Goal: Check status: Check status

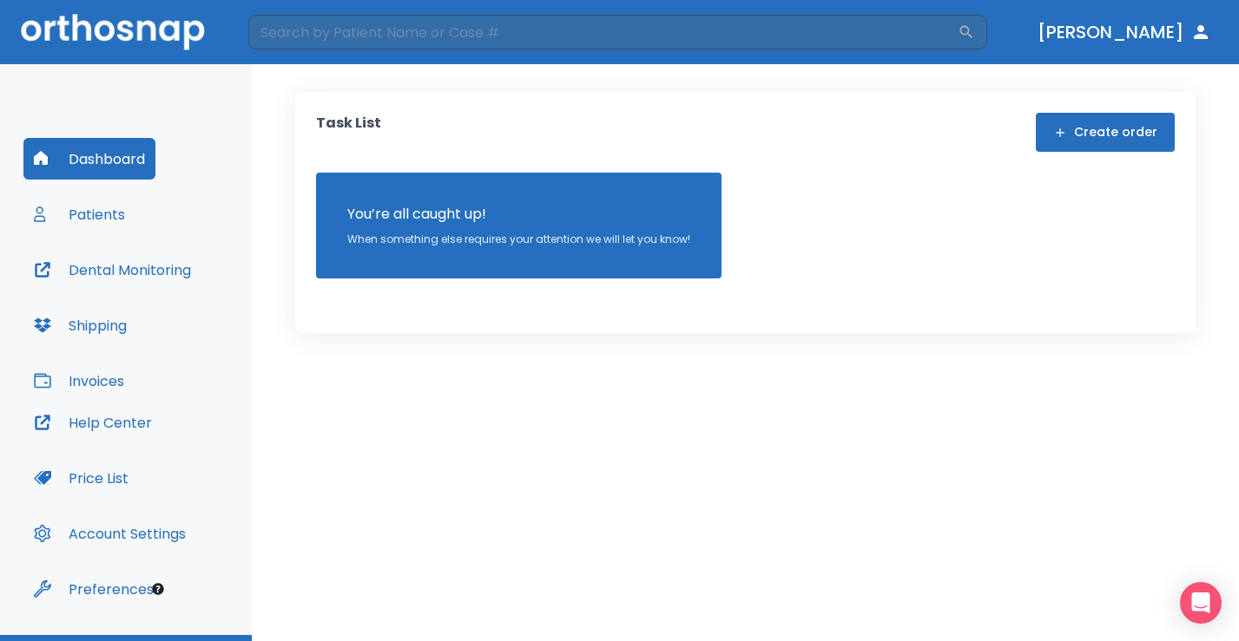
click at [136, 226] on div "Dashboard Patients Dental Monitoring Shipping Invoices" at bounding box center [125, 270] width 205 height 264
click at [115, 204] on button "Patients" at bounding box center [79, 215] width 112 height 42
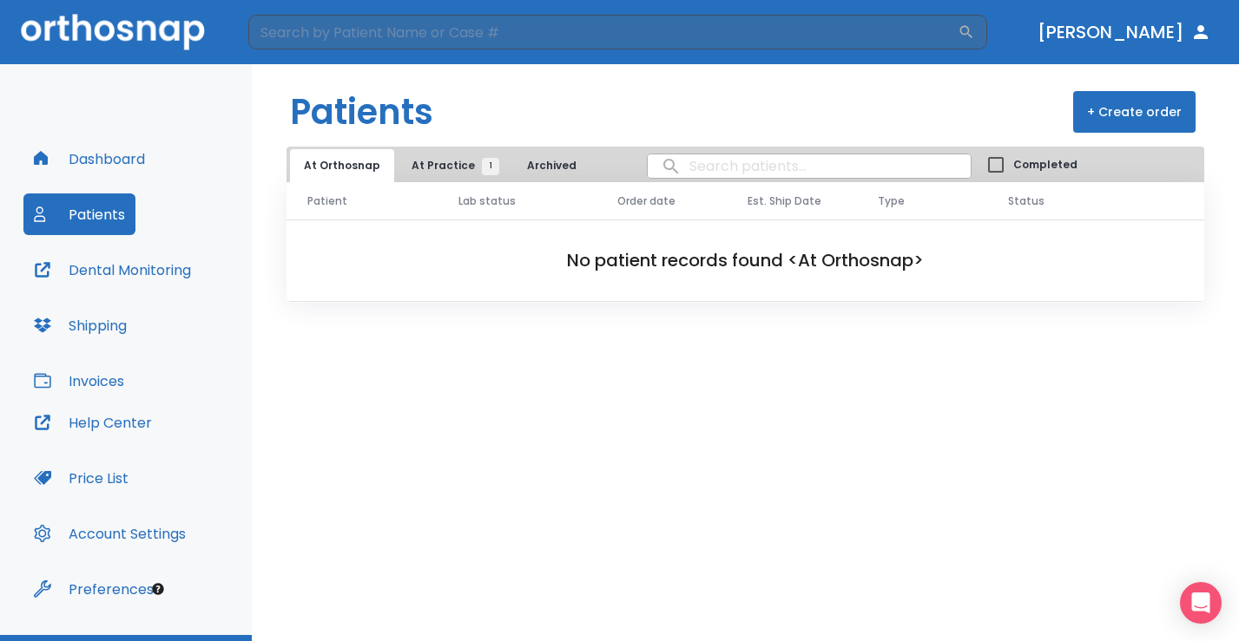
click at [441, 170] on span "At Practice 1" at bounding box center [450, 166] width 79 height 16
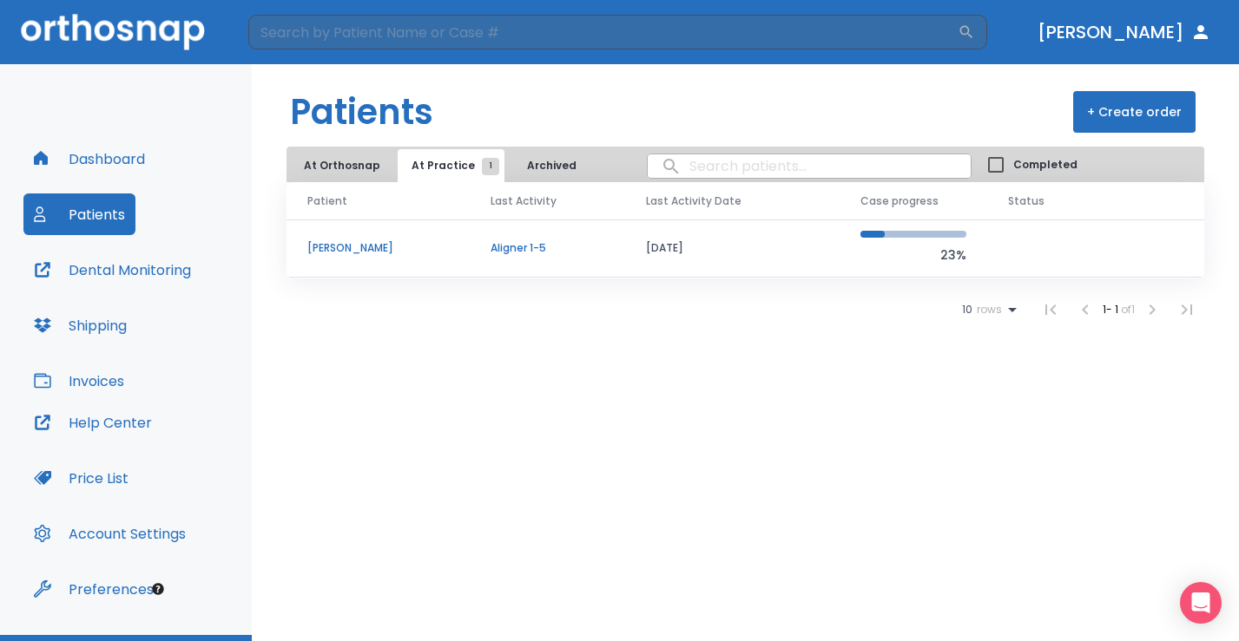
click at [364, 245] on p "[PERSON_NAME]" at bounding box center [377, 248] width 141 height 16
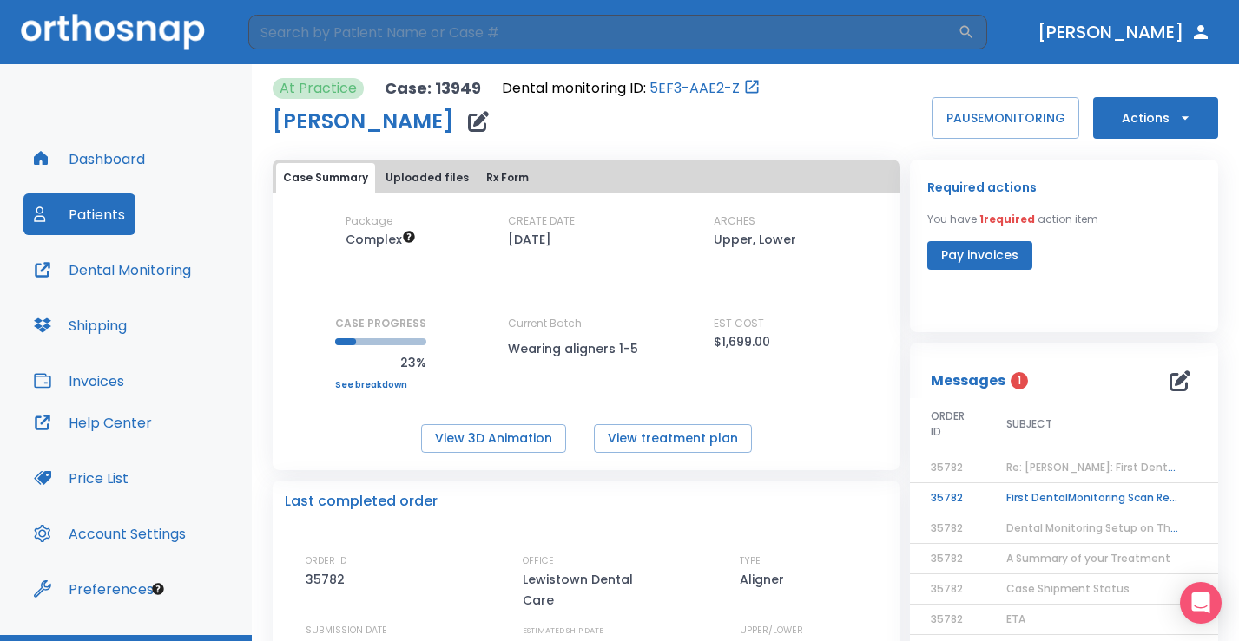
click at [1049, 504] on td "First DentalMonitoring Scan Review!" at bounding box center [1093, 498] width 217 height 30
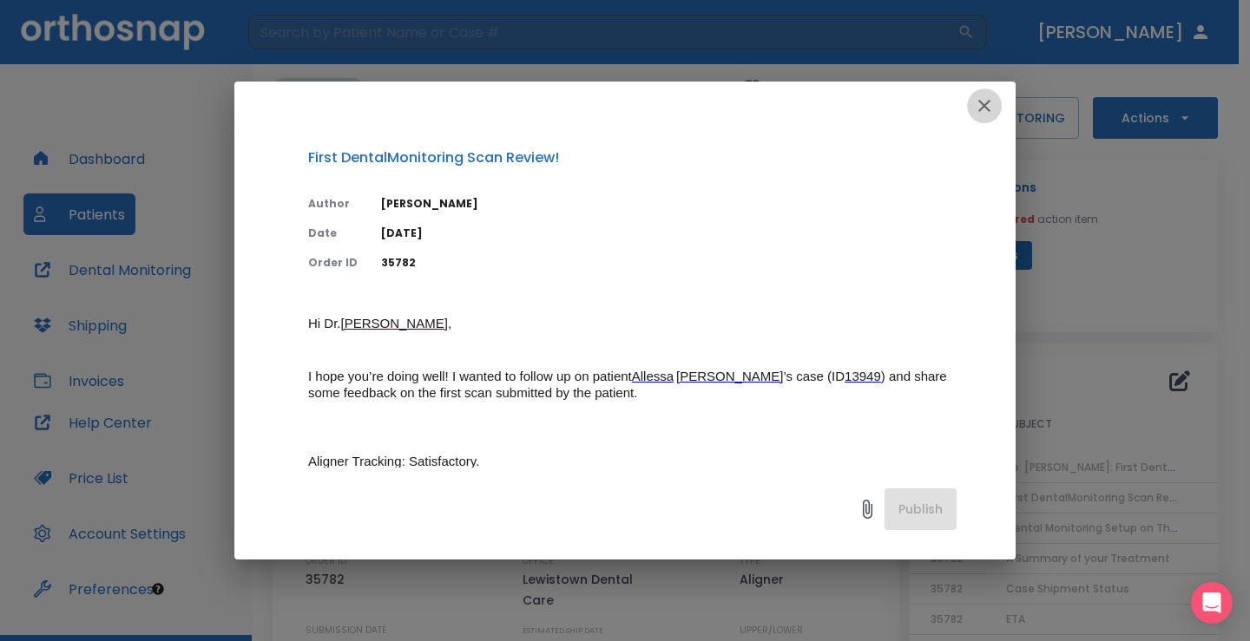
click at [990, 112] on icon "button" at bounding box center [984, 105] width 21 height 21
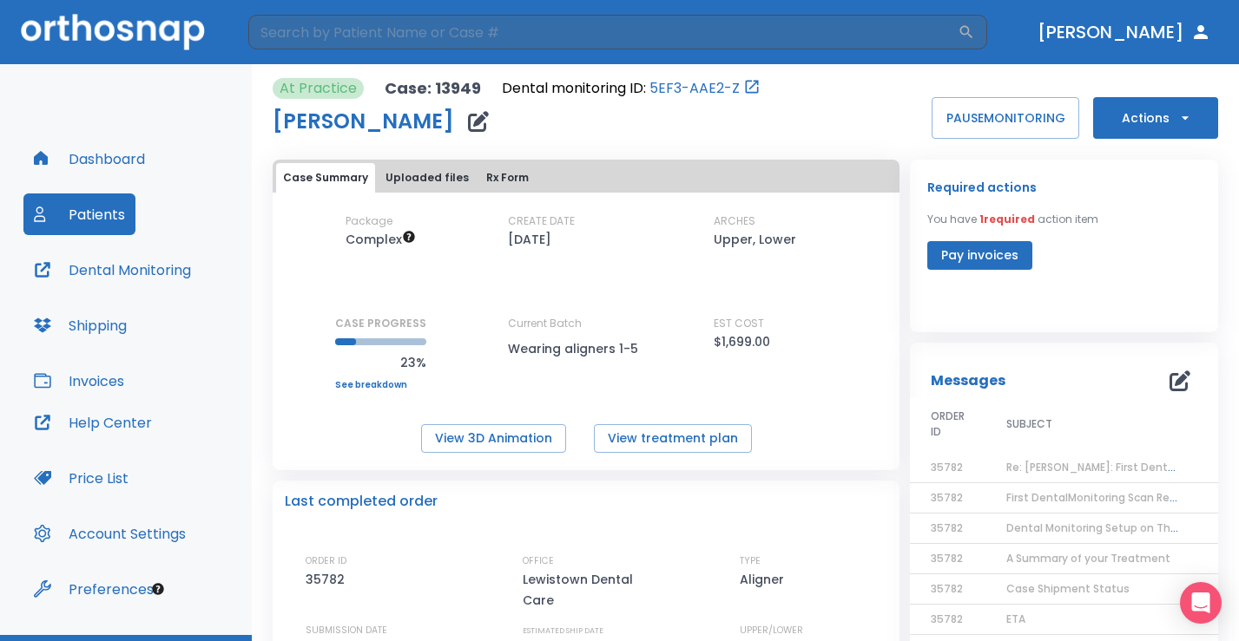
click at [1125, 122] on button "Actions" at bounding box center [1155, 118] width 125 height 42
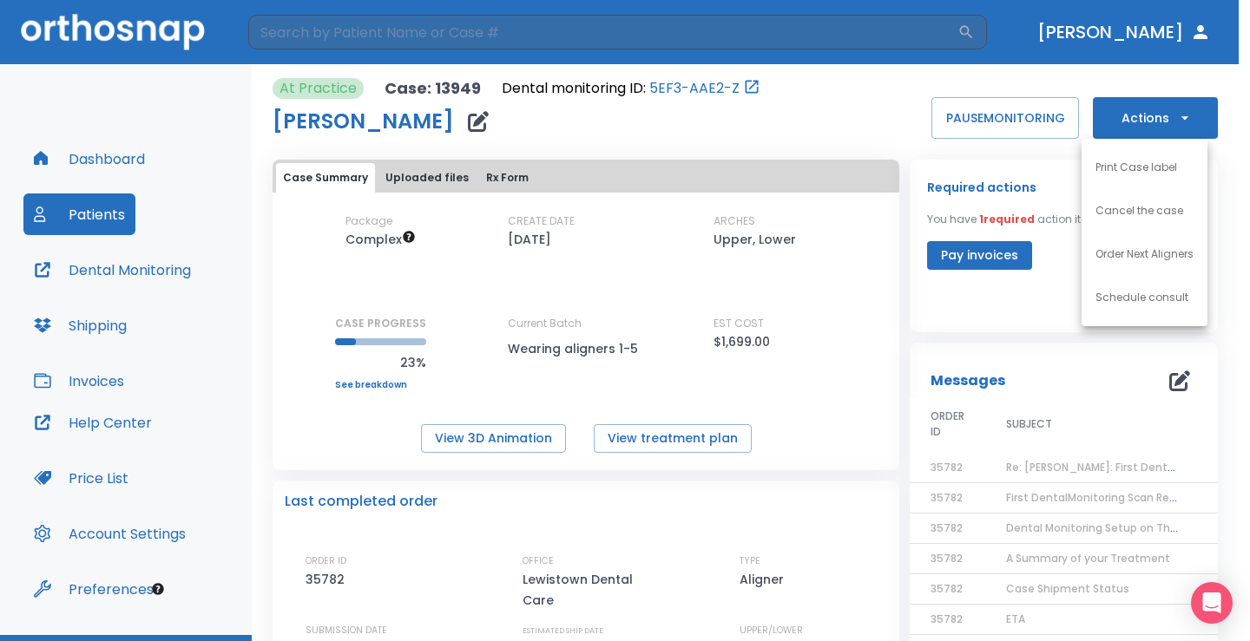
click at [1125, 122] on div at bounding box center [625, 320] width 1250 height 641
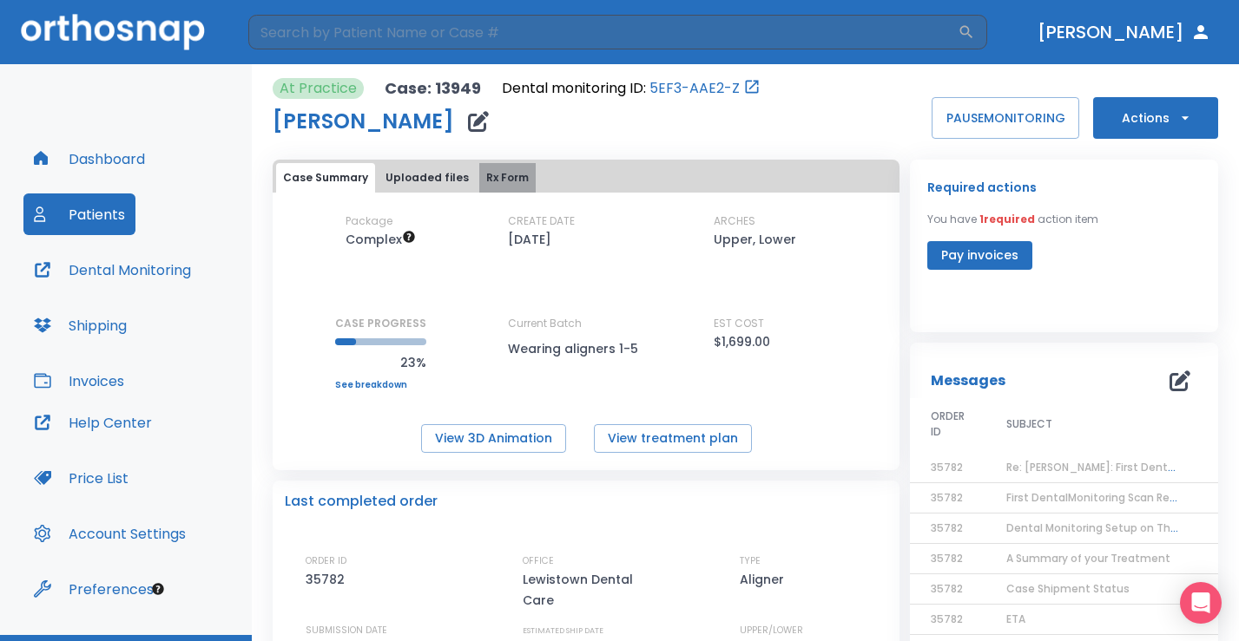
click at [516, 175] on button "Rx Form" at bounding box center [507, 178] width 56 height 30
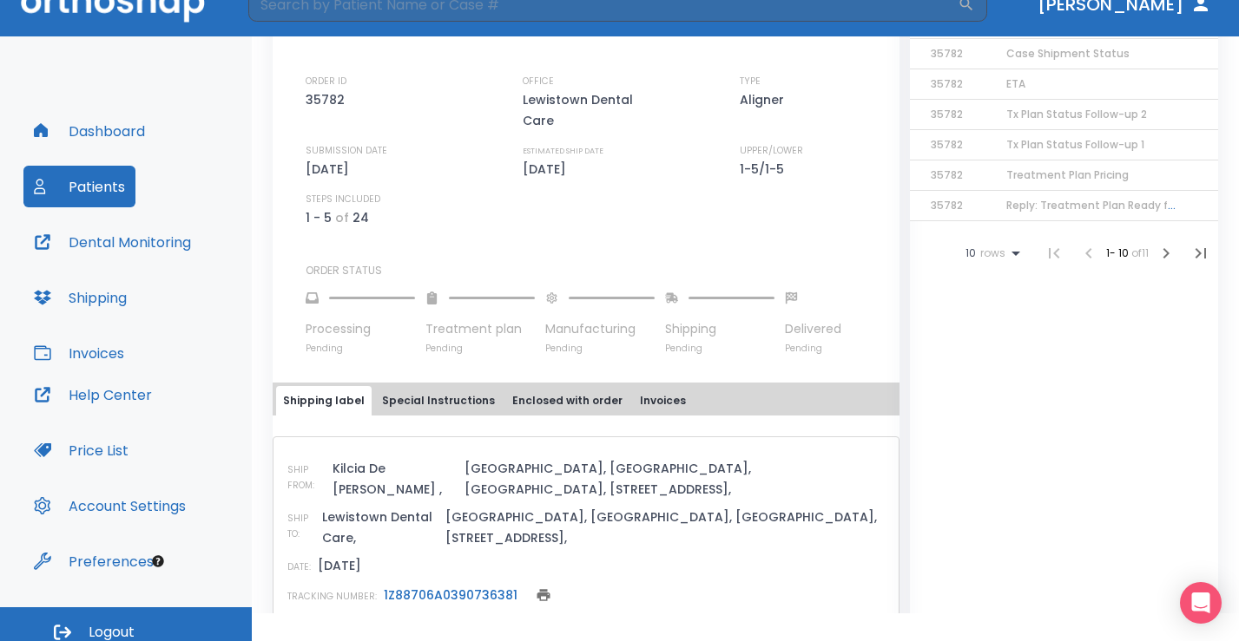
scroll to position [41, 0]
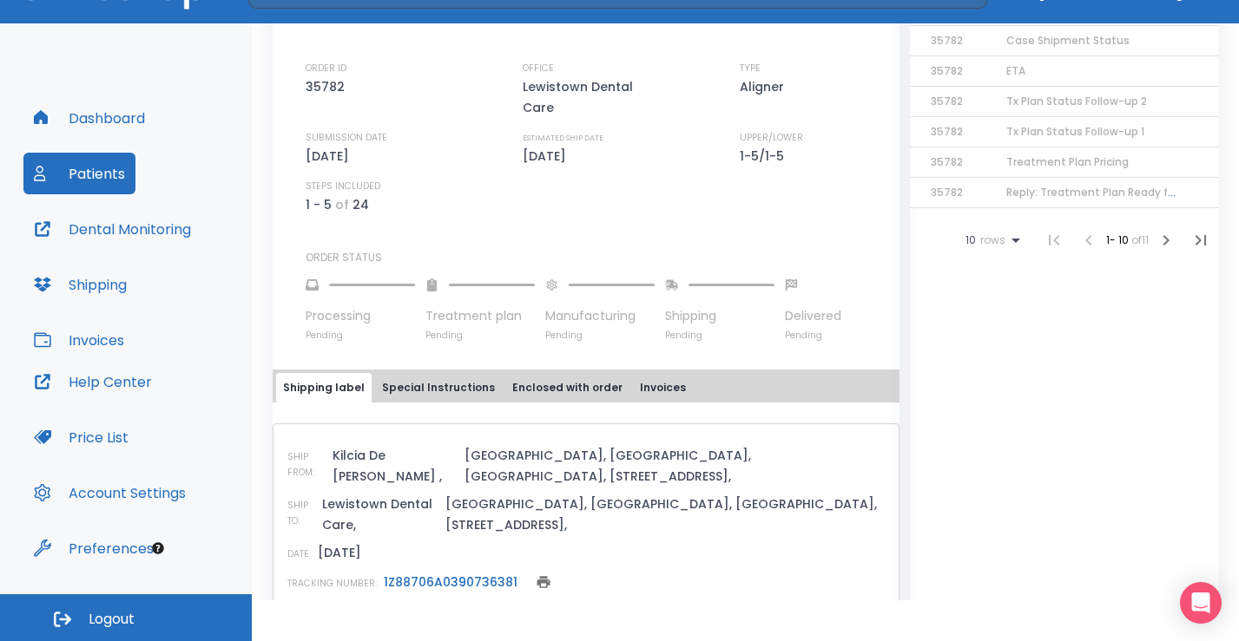
click at [537, 373] on button "Enclosed with order" at bounding box center [567, 388] width 124 height 30
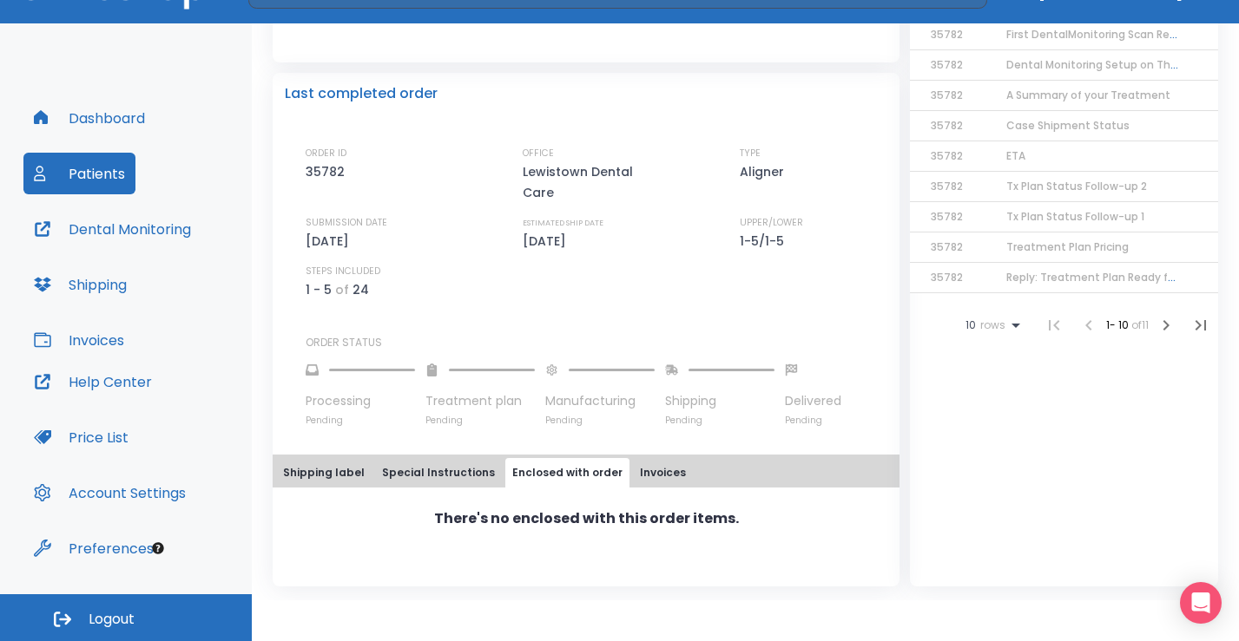
scroll to position [381, 0]
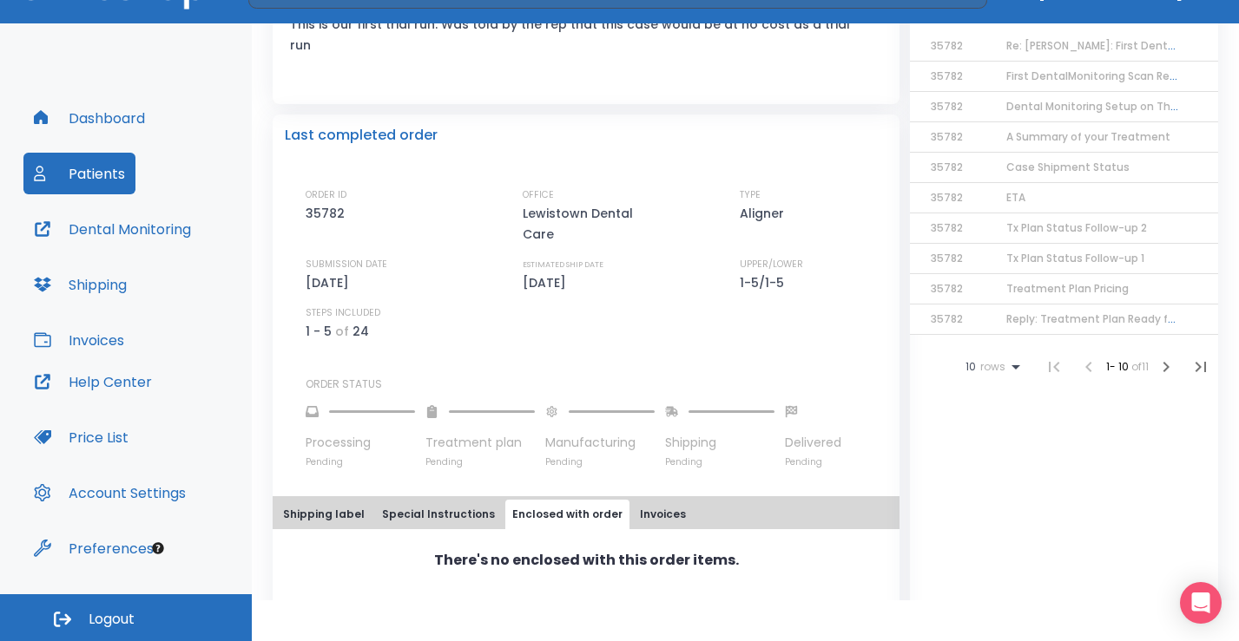
click at [654, 500] on button "Invoices" at bounding box center [663, 515] width 60 height 30
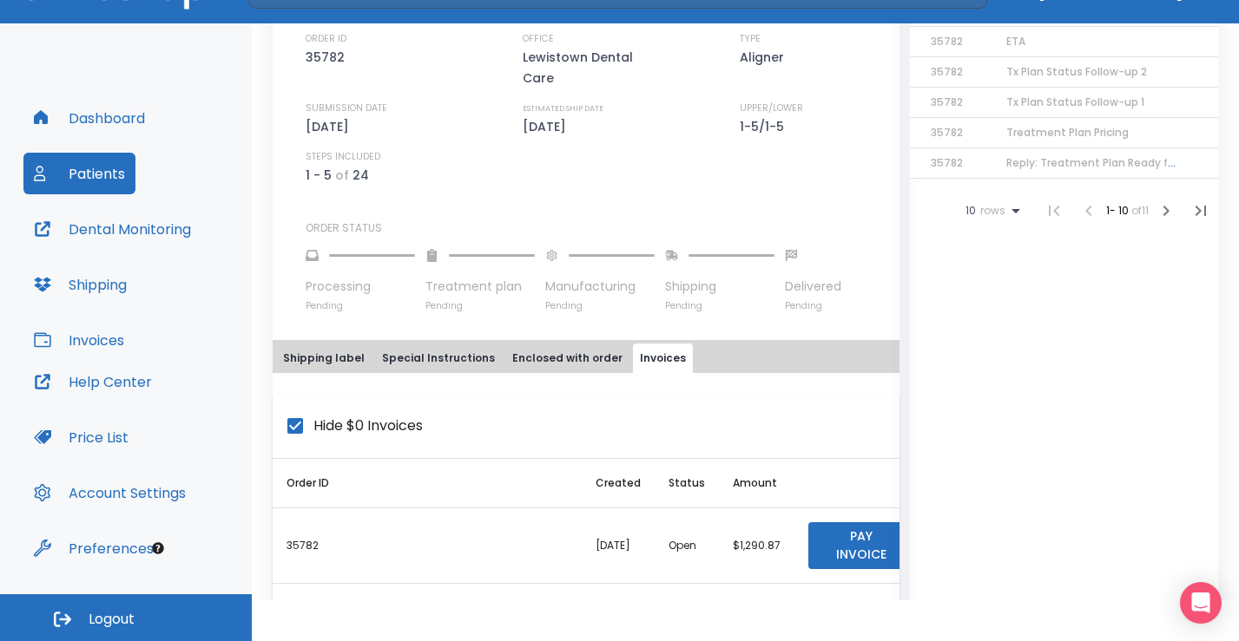
scroll to position [570, 0]
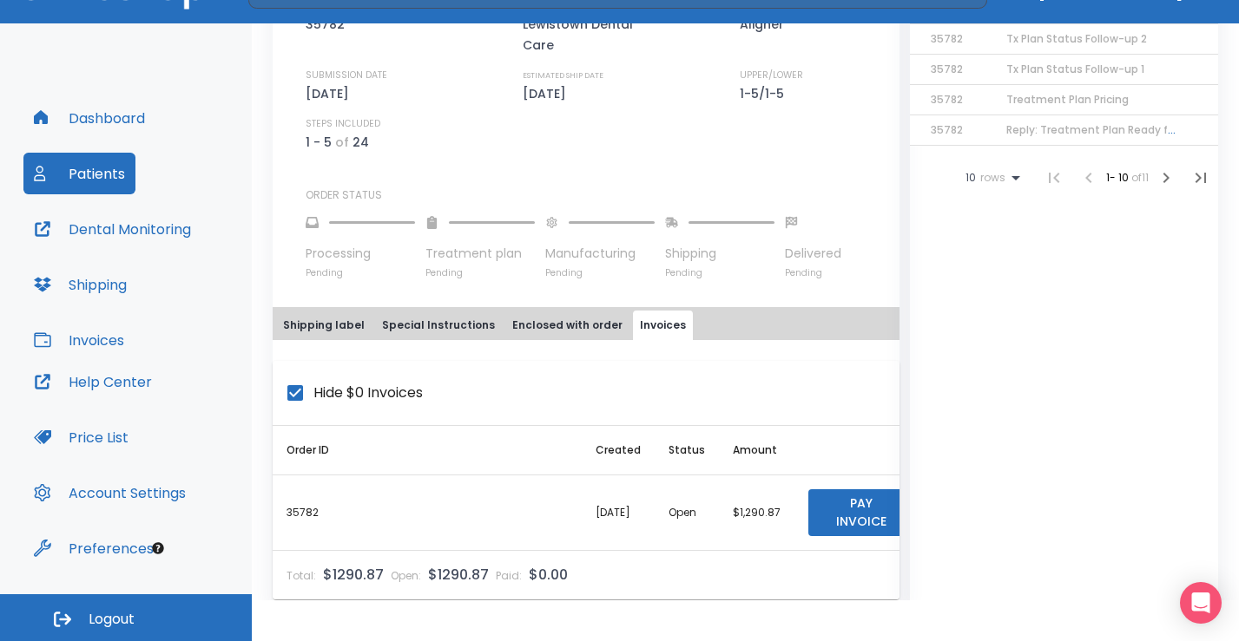
drag, startPoint x: 659, startPoint y: 574, endPoint x: 699, endPoint y: 570, distance: 40.1
click at [699, 570] on div "Shipping label Special Instructions Enclosed with order Invoices Hide $0 Invoic…" at bounding box center [586, 461] width 627 height 308
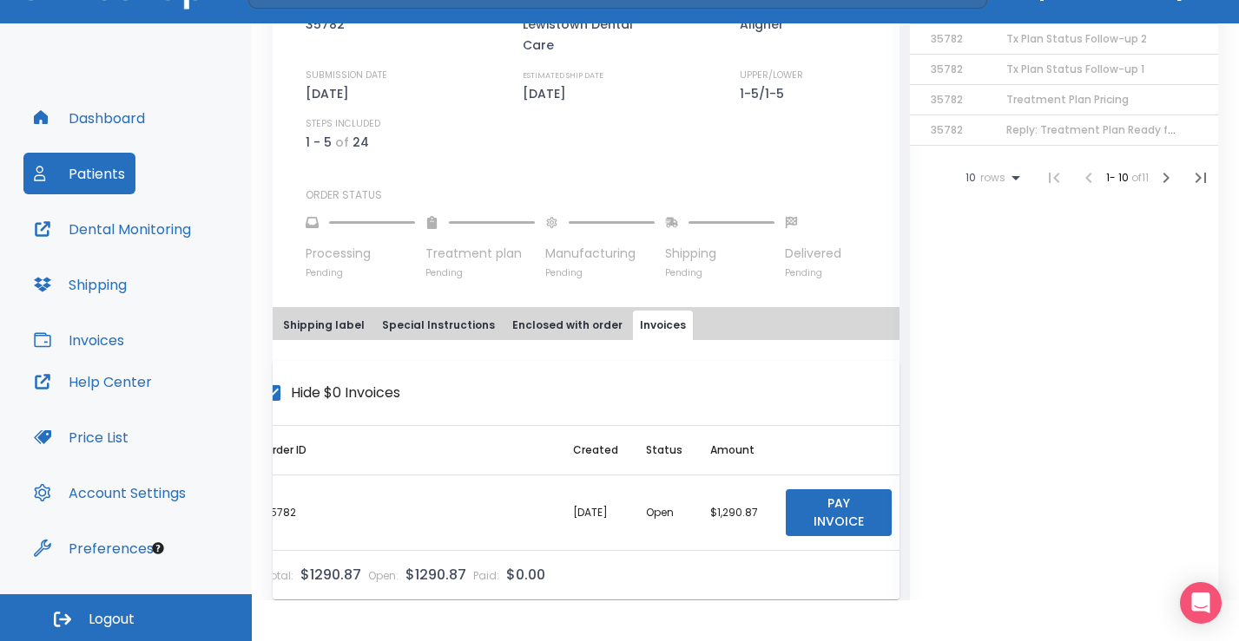
scroll to position [0, 0]
